Goal: Task Accomplishment & Management: Use online tool/utility

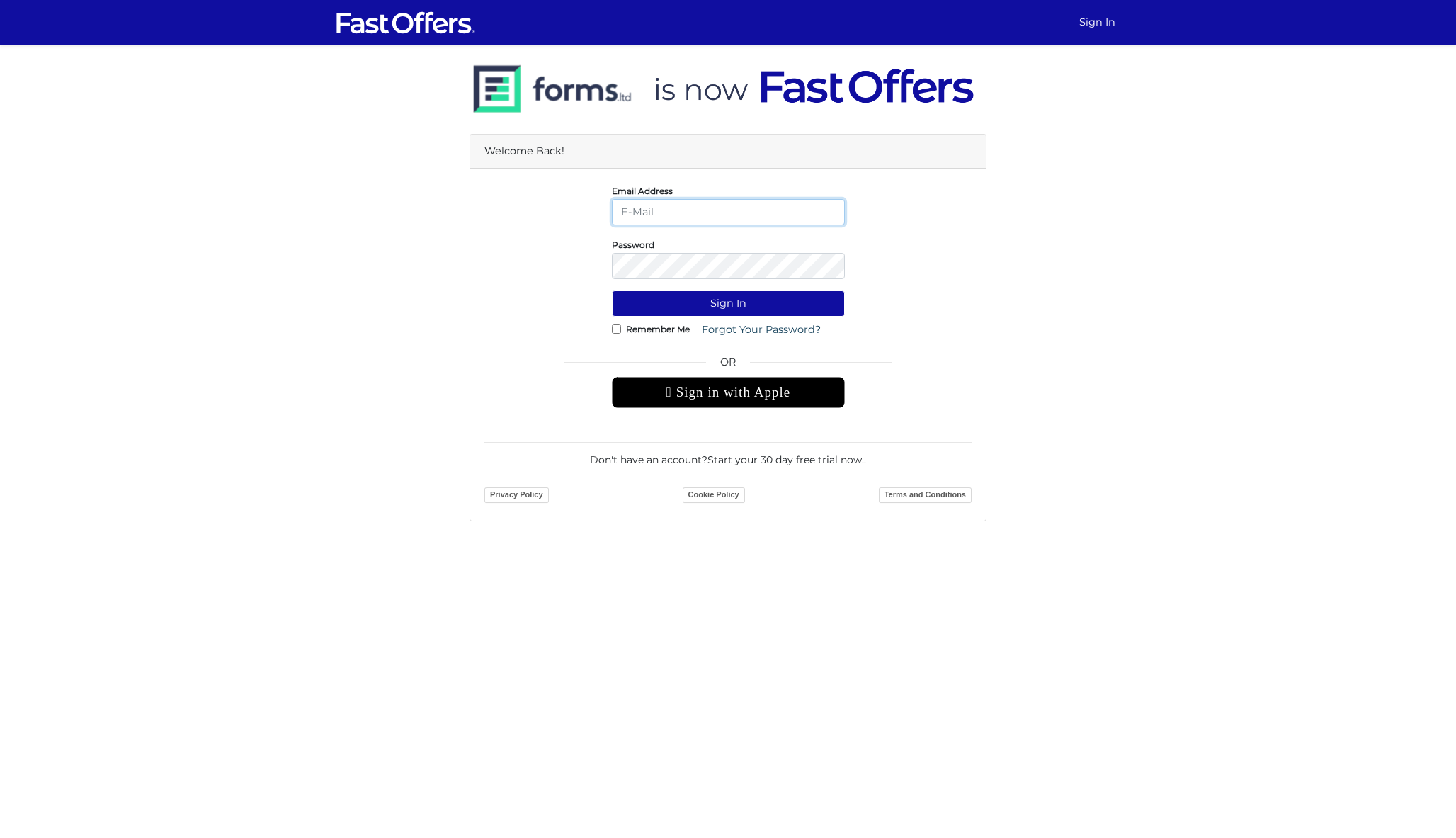
type input "[PERSON_NAME][EMAIL_ADDRESS][DOMAIN_NAME]"
click at [728, 303] on button "Sign In" at bounding box center [728, 303] width 233 height 26
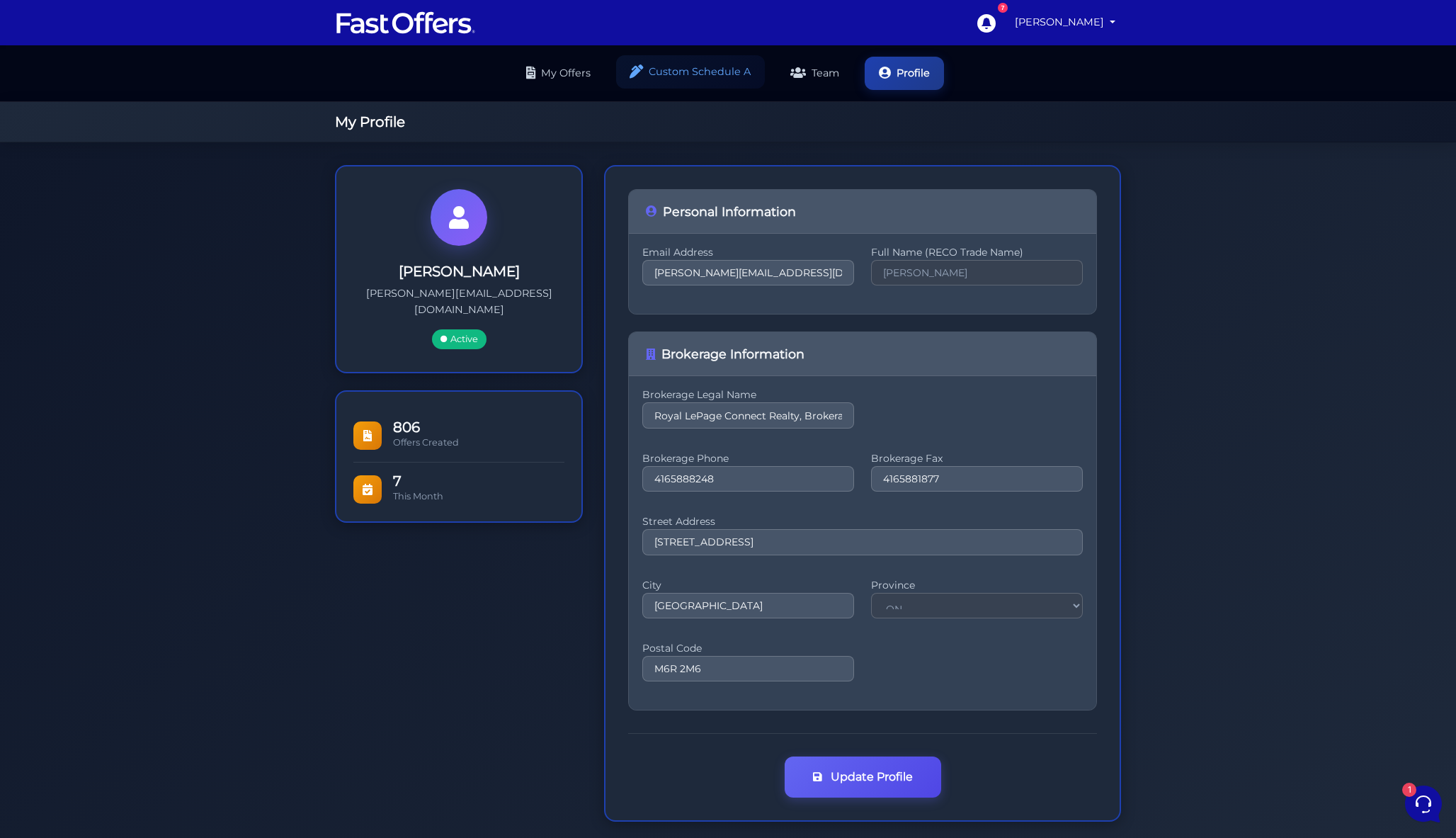
click at [716, 71] on link "Custom Schedule A" at bounding box center [690, 72] width 149 height 33
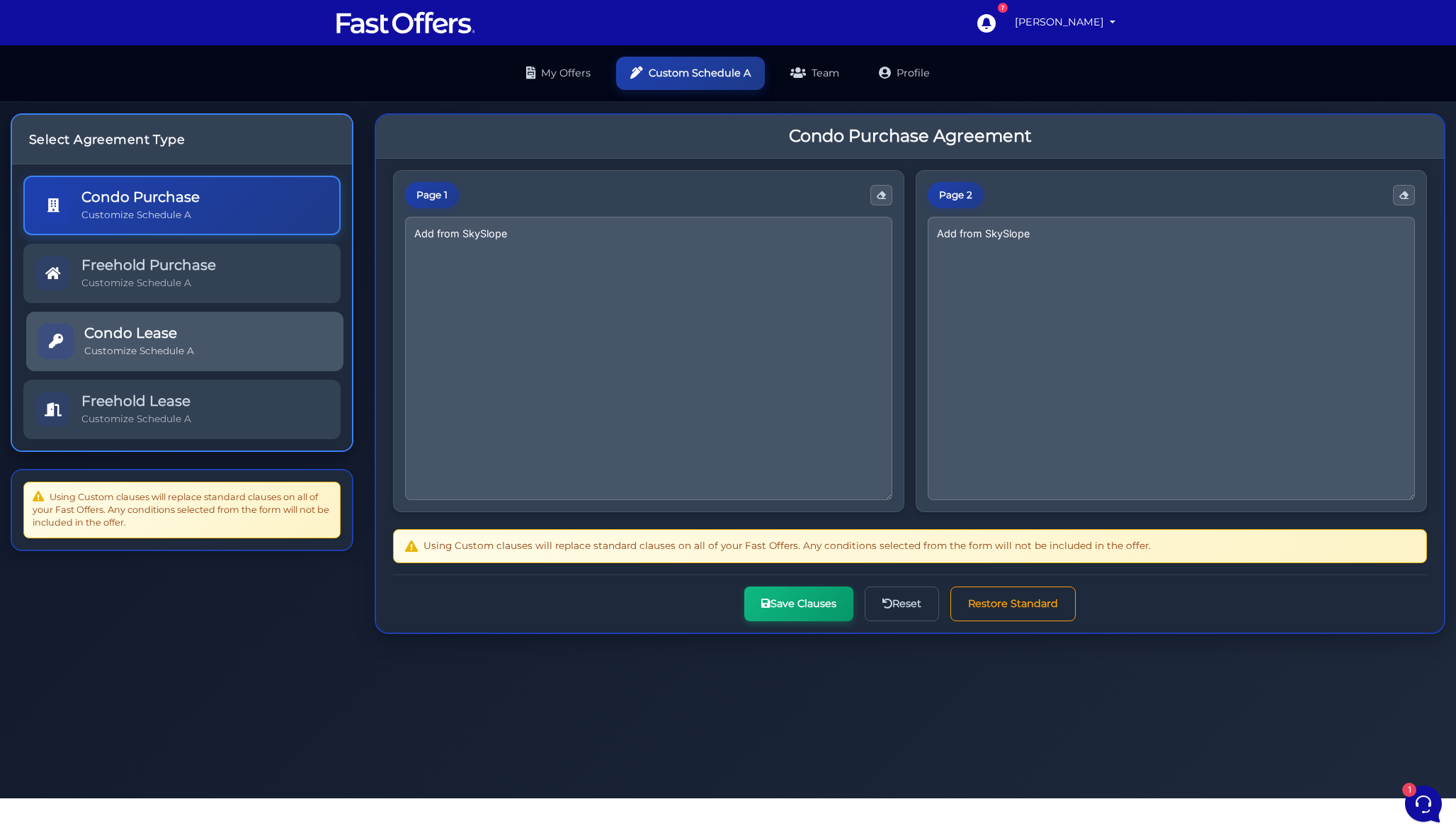
click at [227, 335] on link "Condo Lease Customize Schedule A" at bounding box center [184, 341] width 317 height 59
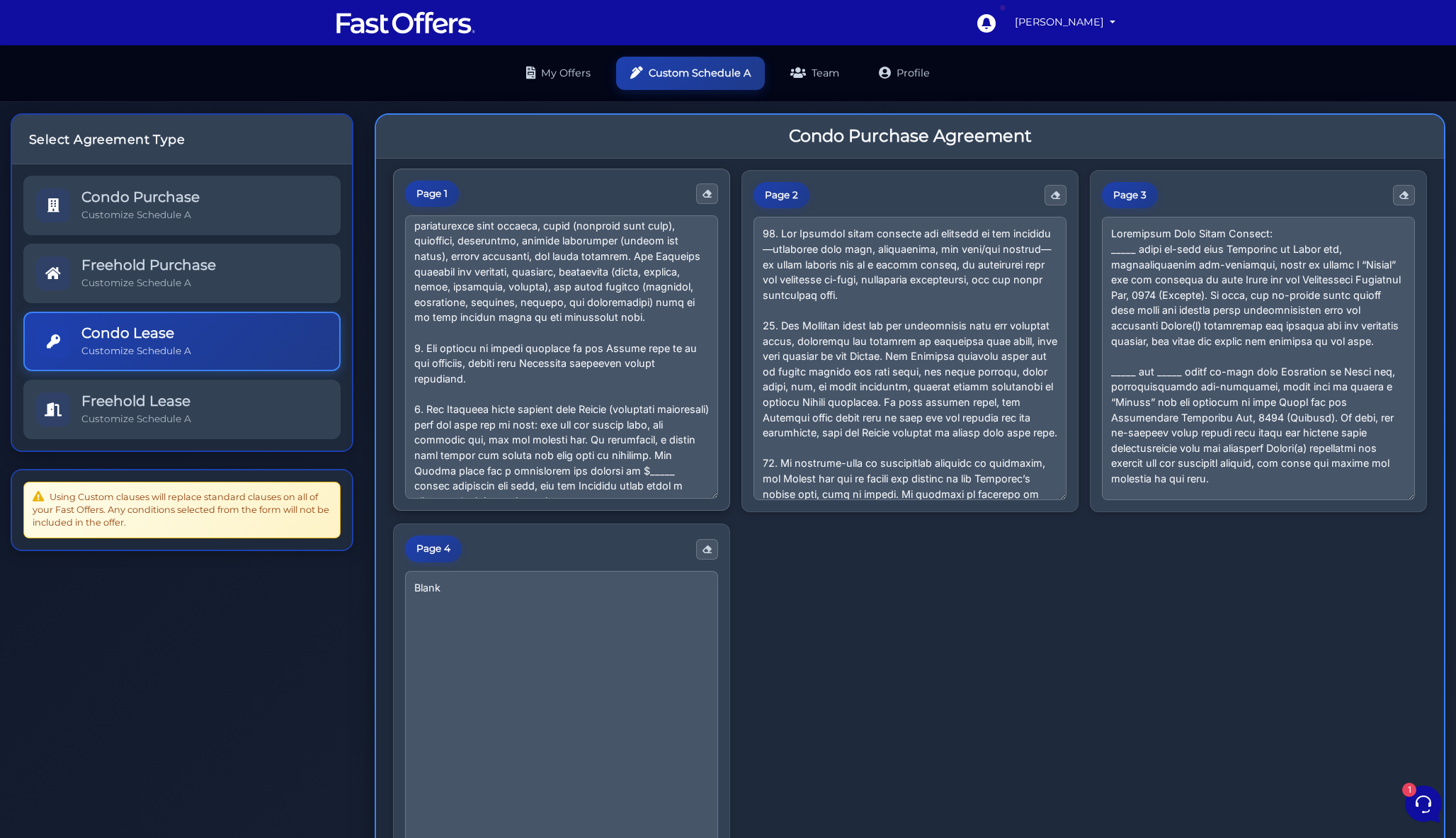
scroll to position [435, 0]
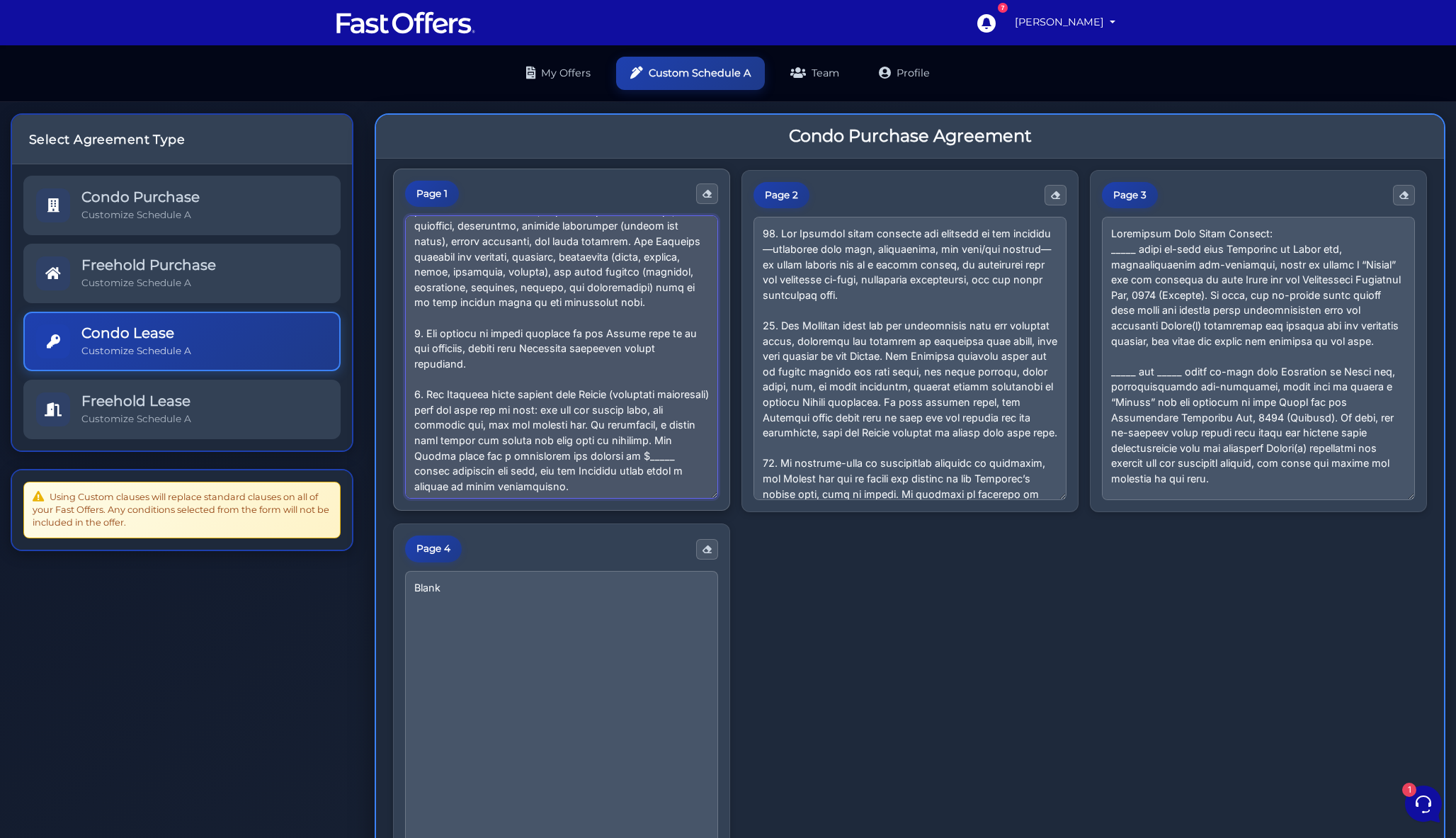
click at [480, 343] on textarea at bounding box center [562, 357] width 313 height 284
drag, startPoint x: 488, startPoint y: 346, endPoint x: 393, endPoint y: 317, distance: 99.3
click at [393, 317] on div "Page 1" at bounding box center [561, 339] width 337 height 343
paste textarea "in this Agreement. The Landlord agrees to provide the Tenant with the specific …"
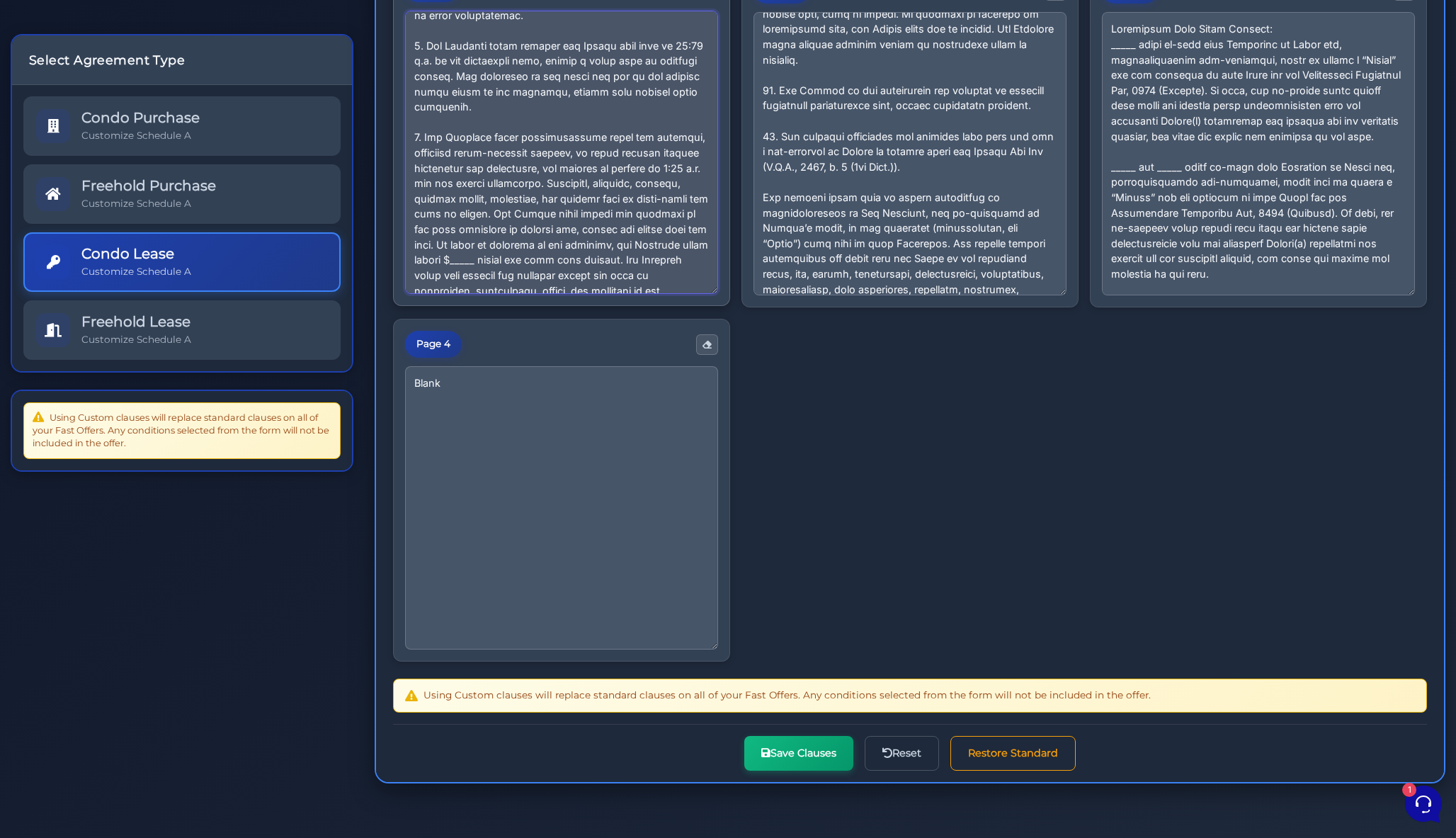
scroll to position [747, 0]
click at [543, 274] on textarea at bounding box center [562, 152] width 313 height 284
type textarea "1. “Landlord/Seller” includes all owners or authorized parties of the premises,…"
click at [742, 335] on div "Page 1 Page 2 Page 3 Page 4 Blank" at bounding box center [909, 313] width 1034 height 697
click at [783, 757] on button "Save Clauses" at bounding box center [799, 752] width 109 height 35
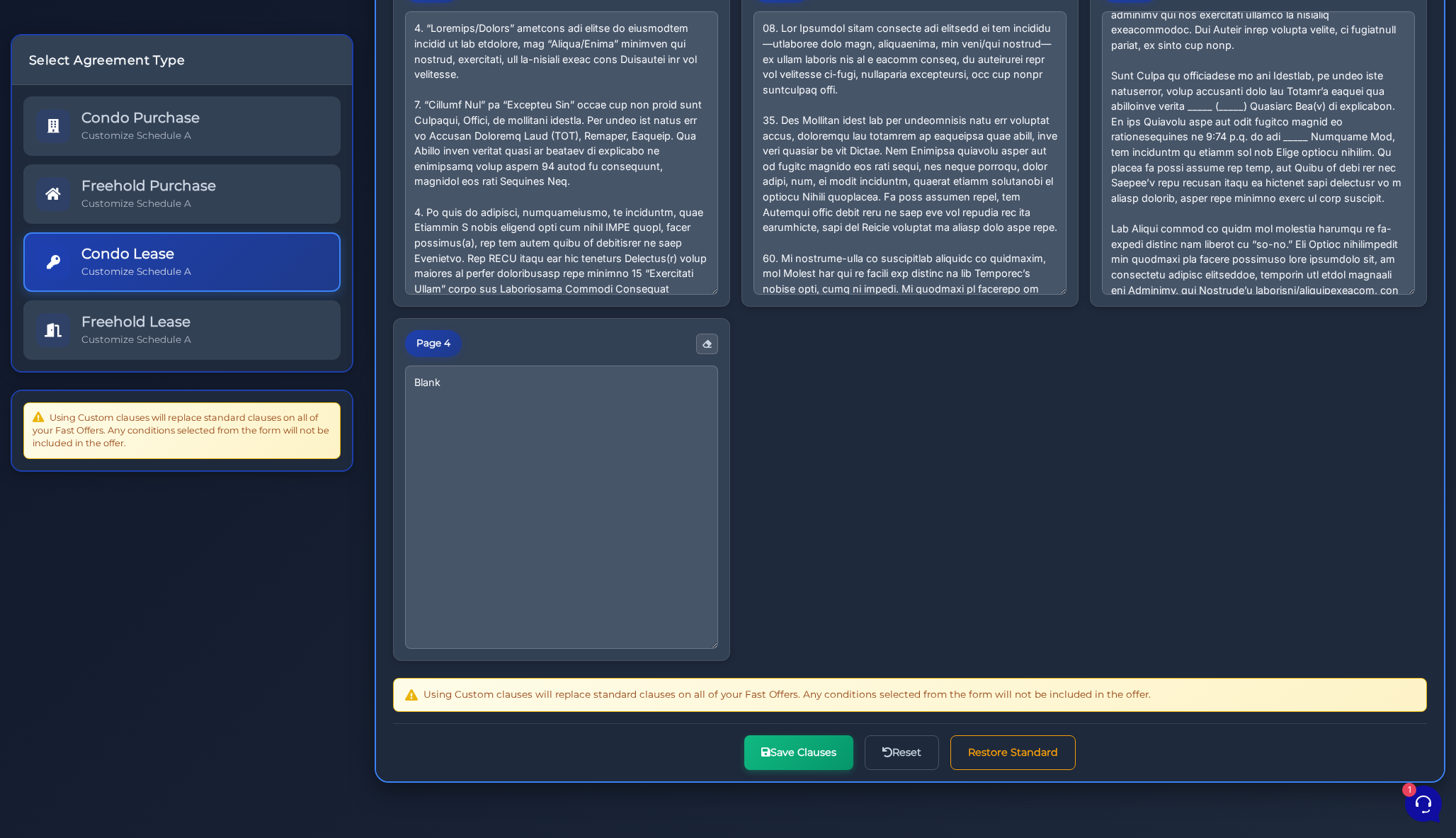
scroll to position [250, 0]
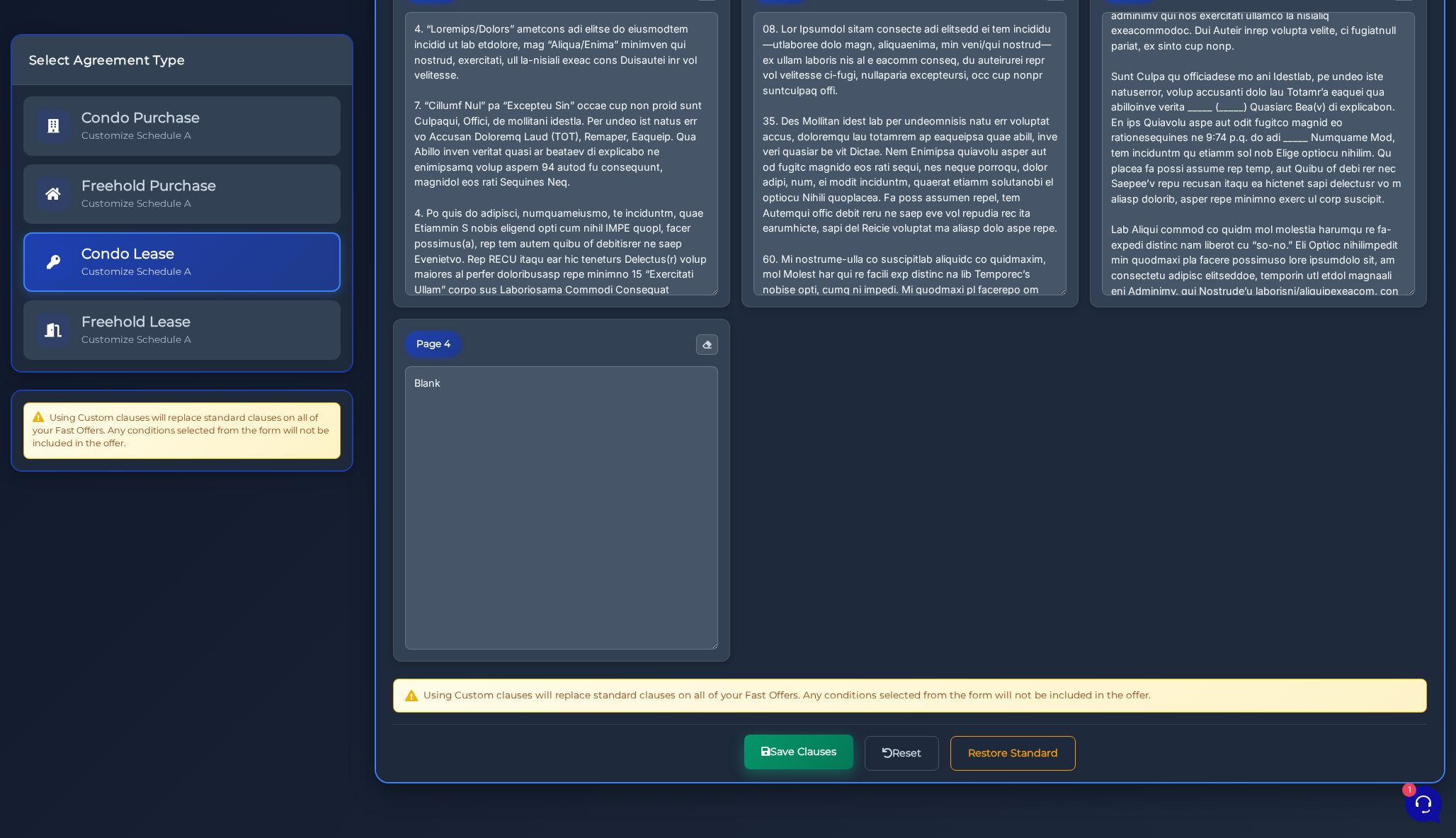
click at [800, 749] on button "Save Clauses" at bounding box center [799, 752] width 109 height 35
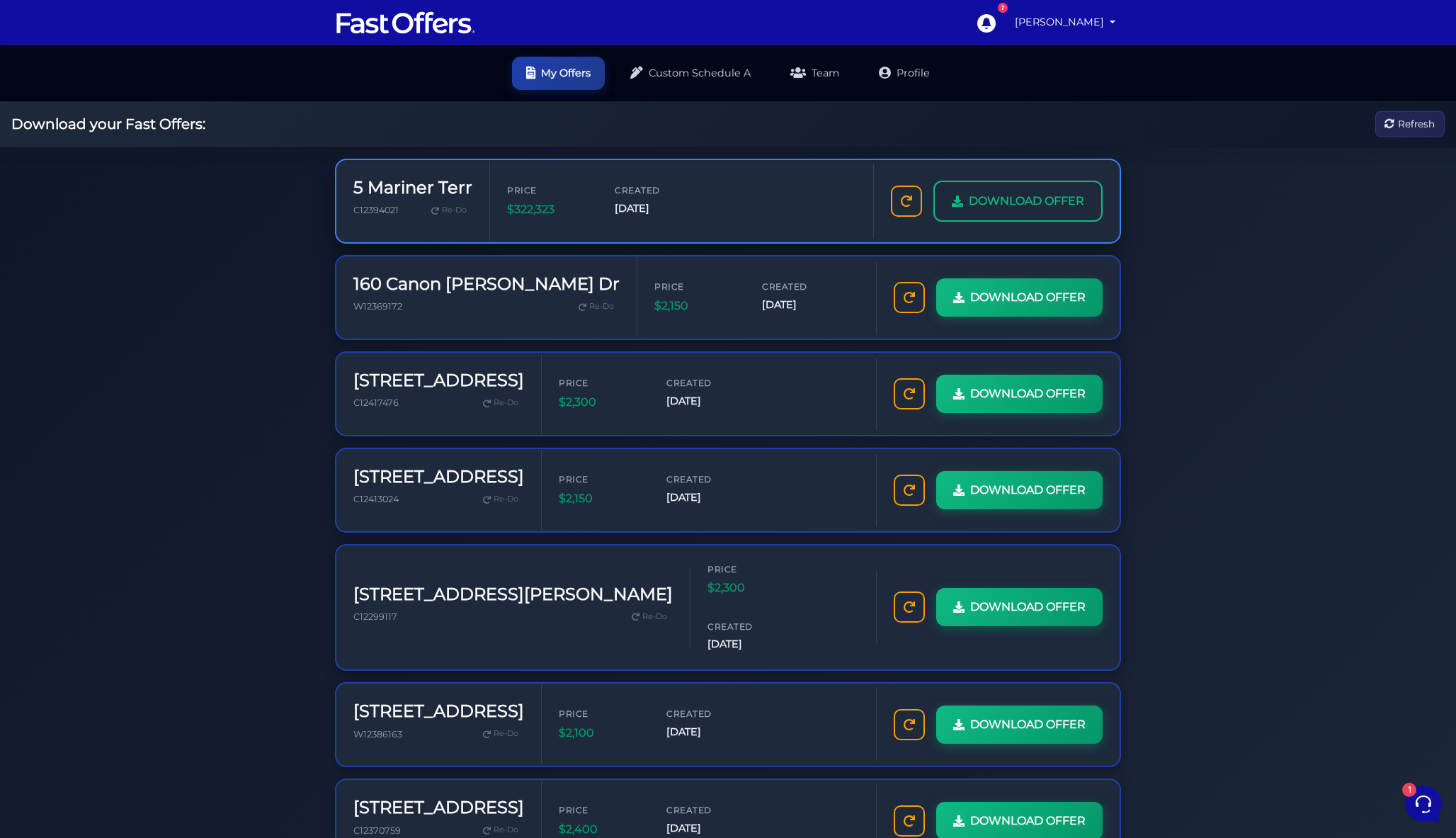
click at [999, 198] on span "DOWNLOAD OFFER" at bounding box center [1026, 201] width 115 height 18
